Goal: Information Seeking & Learning: Find contact information

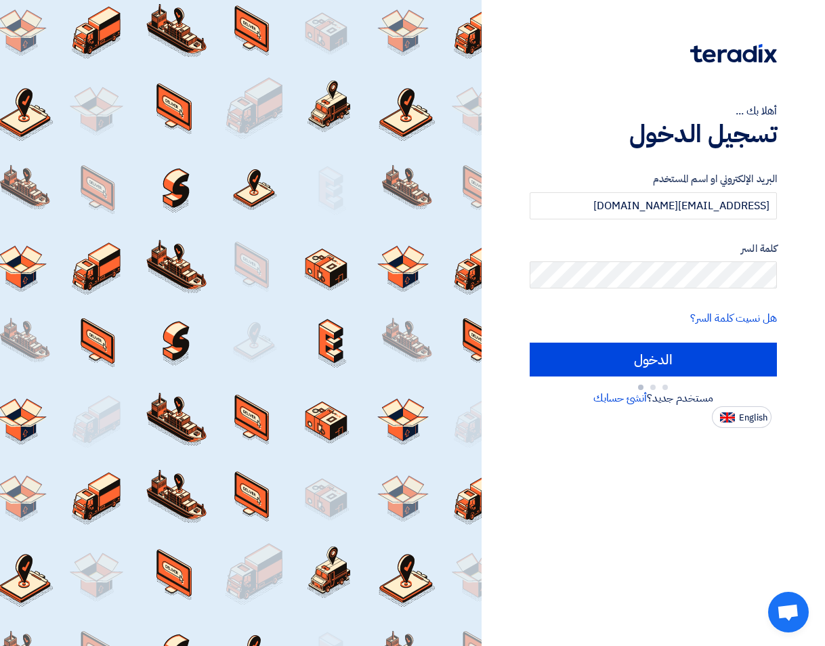
type input "Sign in"
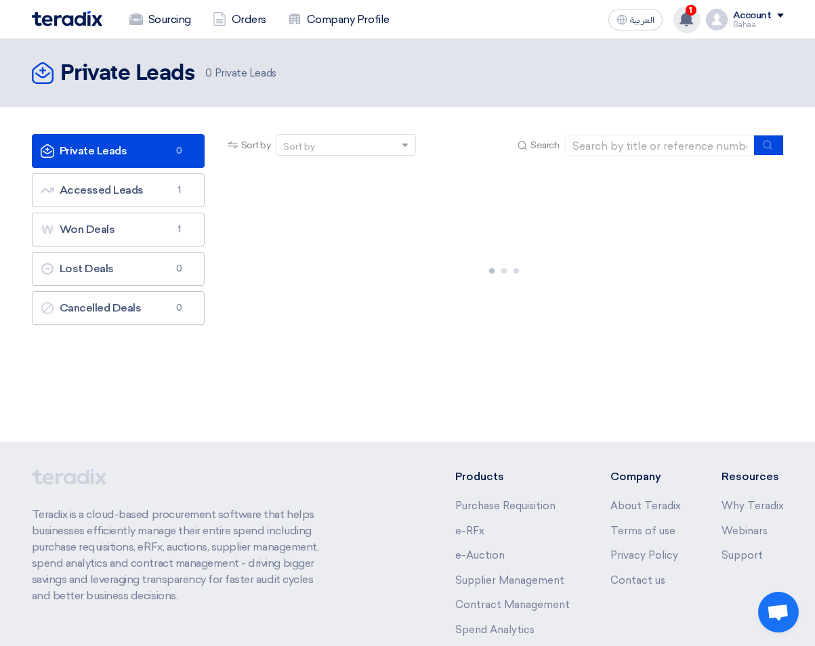
click at [686, 17] on use at bounding box center [686, 19] width 14 height 15
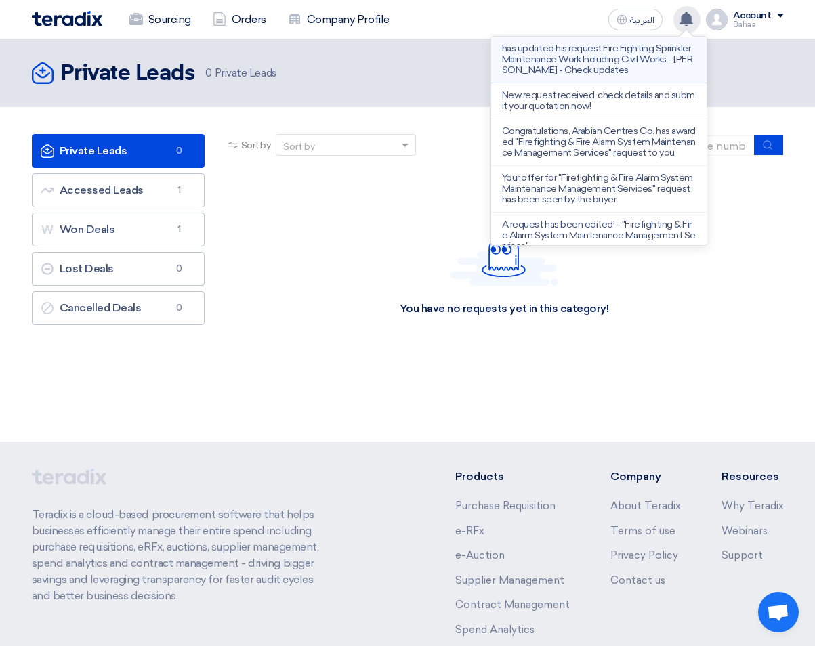
click at [599, 64] on p "has updated his request Fire Fighting Sprinkler Maintenance Work Including Civi…" at bounding box center [599, 59] width 194 height 33
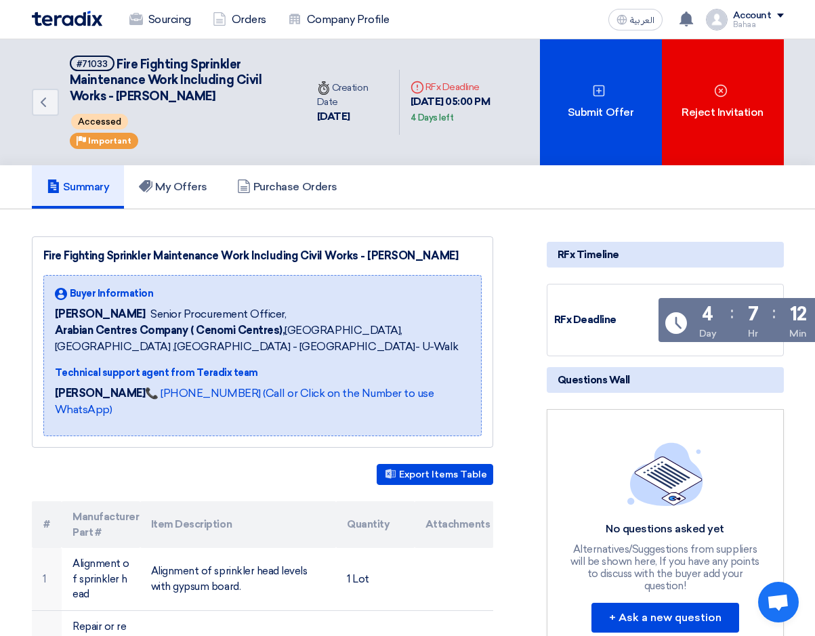
click at [138, 328] on b "Arabian Centres Company ( Cenomi Centres)," at bounding box center [170, 330] width 230 height 13
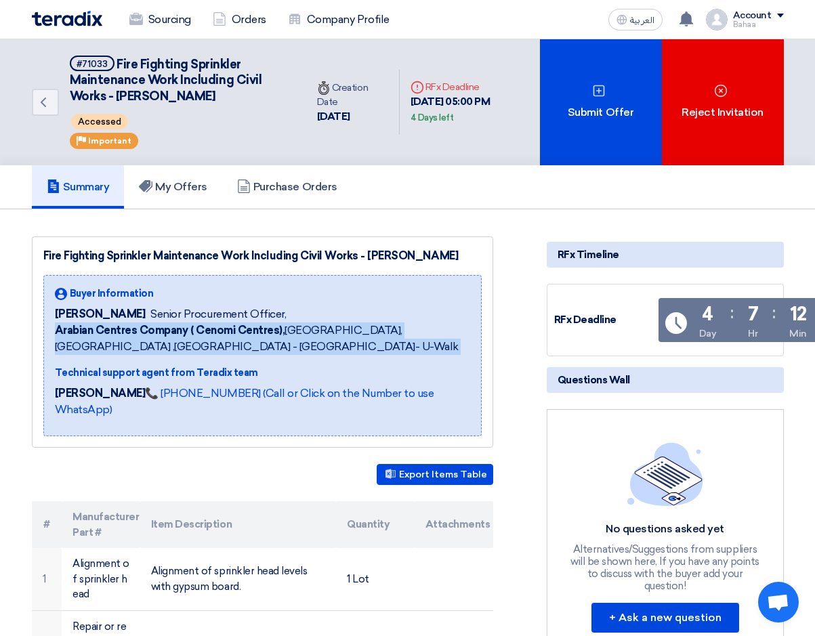
click at [138, 328] on b "Arabian Centres Company ( Cenomi Centres)," at bounding box center [170, 330] width 230 height 13
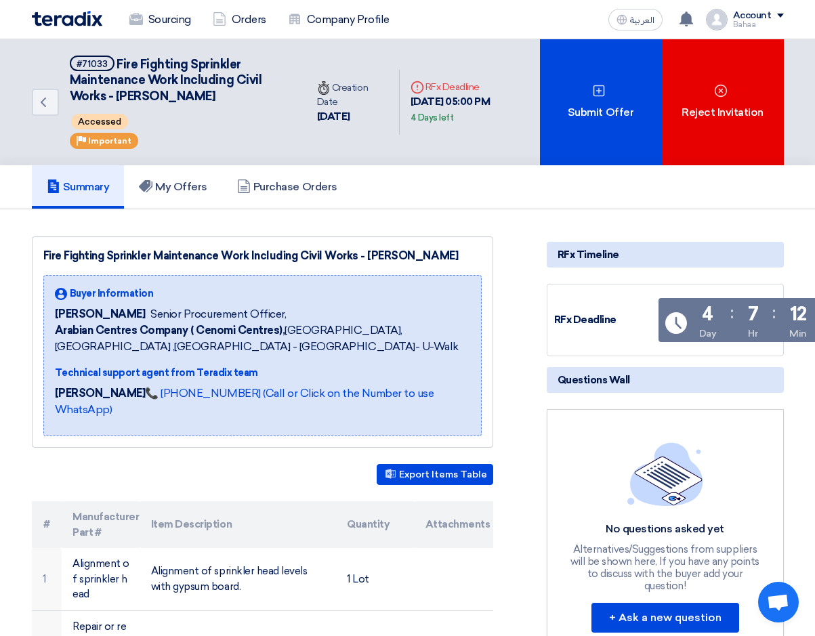
drag, startPoint x: 138, startPoint y: 328, endPoint x: 261, endPoint y: 317, distance: 123.8
click at [261, 317] on span "Senior Procurement Officer," at bounding box center [217, 314] width 135 height 16
drag, startPoint x: 281, startPoint y: 328, endPoint x: 54, endPoint y: 327, distance: 226.9
click at [55, 327] on b "Arabian Centres Company ( Cenomi Centres)," at bounding box center [170, 330] width 230 height 13
drag, startPoint x: 54, startPoint y: 327, endPoint x: 70, endPoint y: 328, distance: 16.3
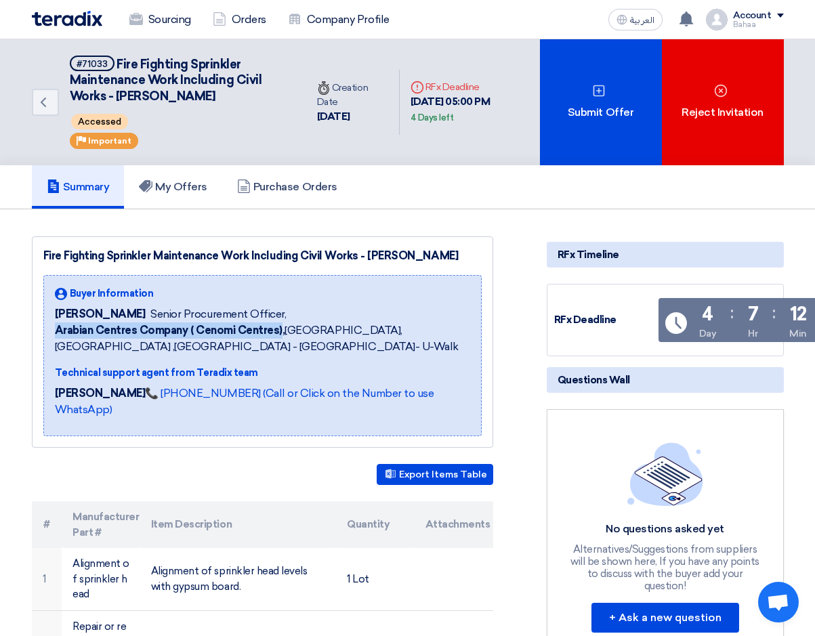
copy b "Arabian Centres Company ( Cenomi Centres)"
